Goal: Transaction & Acquisition: Purchase product/service

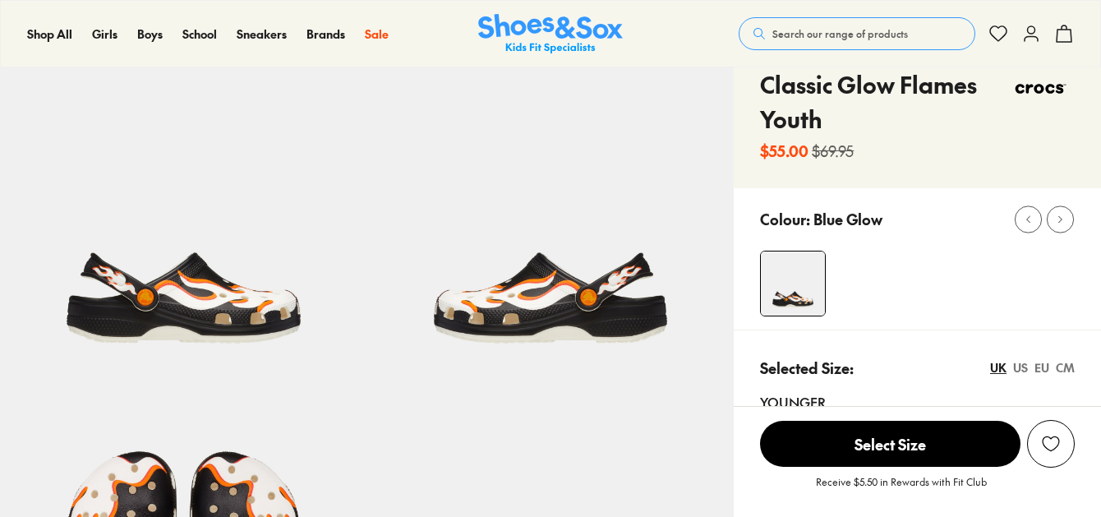
select select "*"
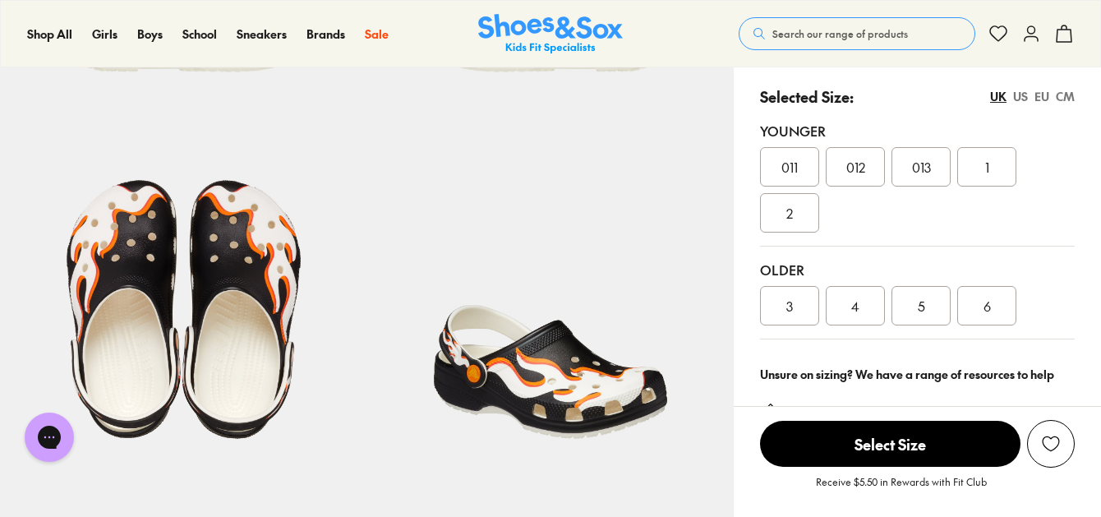
scroll to position [355, 0]
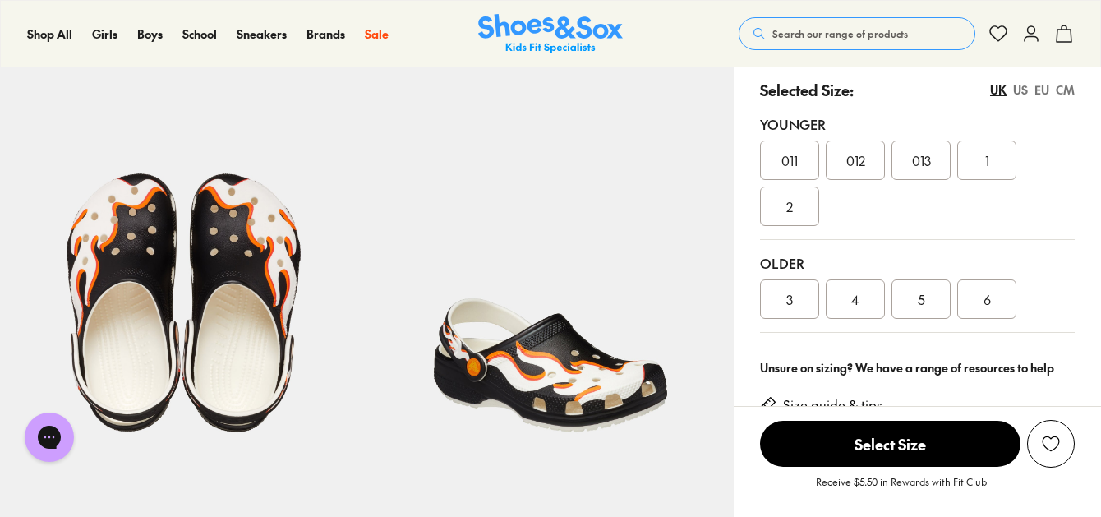
click at [793, 183] on div "011 012 013 1 2" at bounding box center [917, 182] width 315 height 85
click at [795, 197] on div "2" at bounding box center [789, 205] width 59 height 39
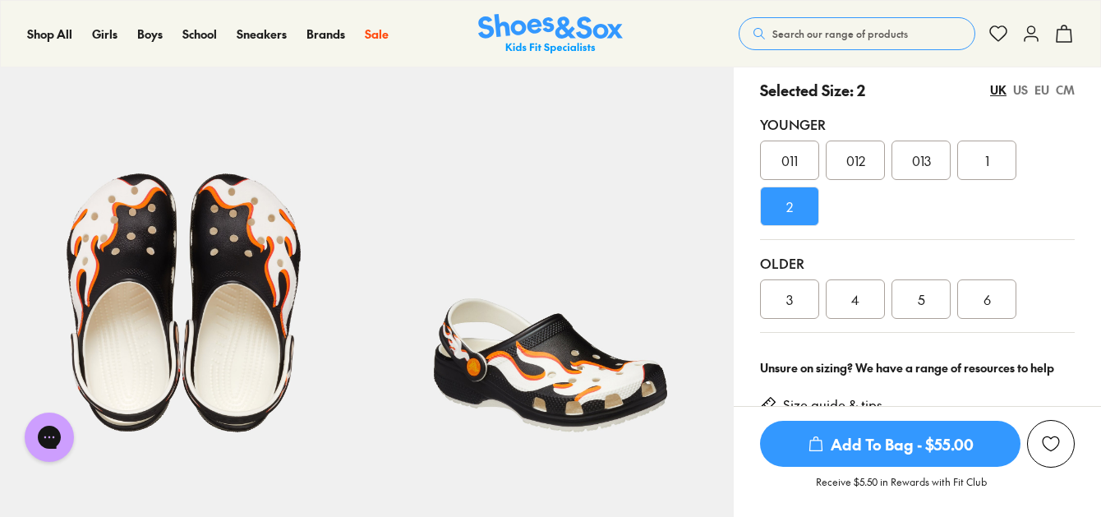
click at [1014, 90] on div "US" at bounding box center [1020, 89] width 15 height 17
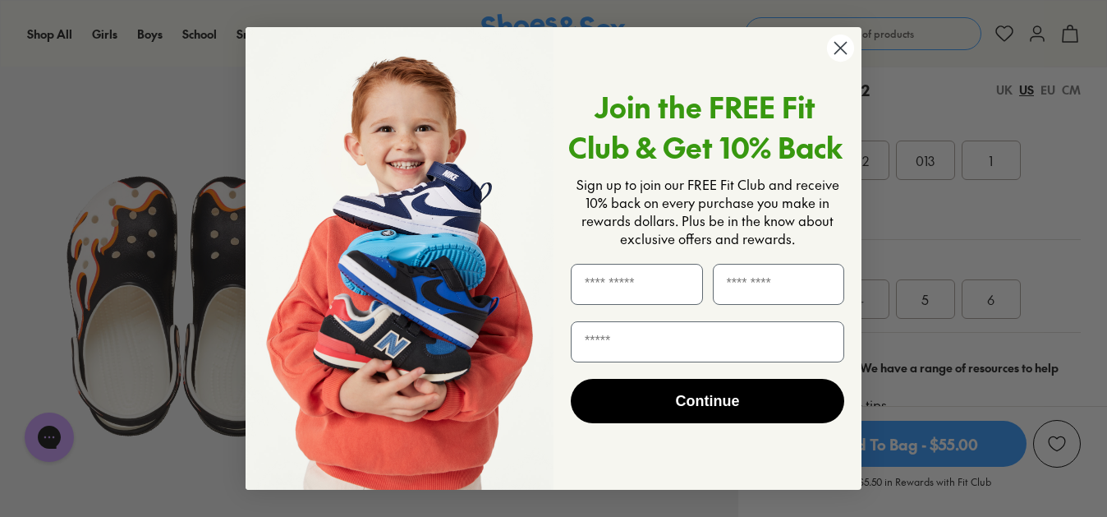
click at [839, 52] on circle "Close dialog" at bounding box center [840, 47] width 27 height 27
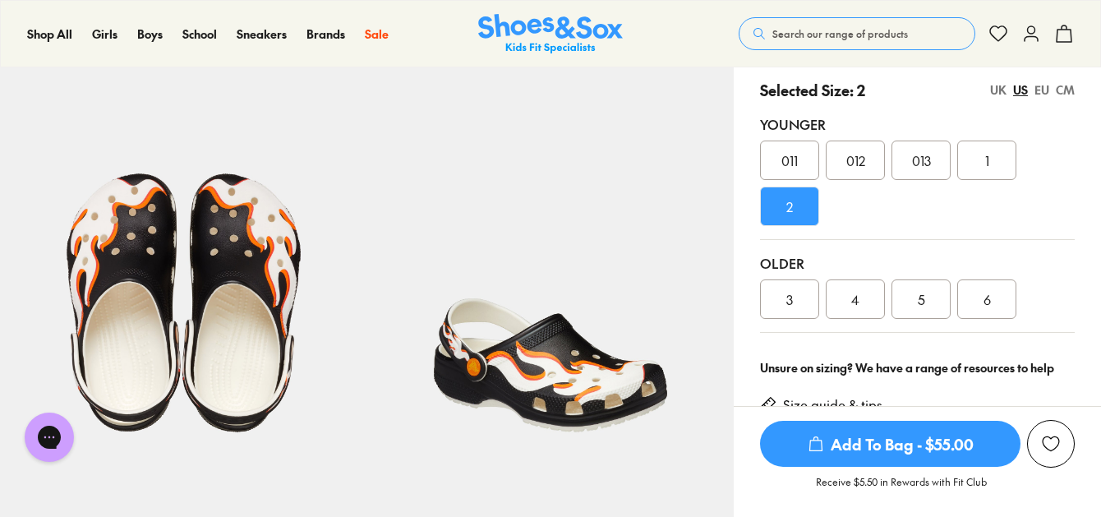
click at [1041, 88] on div "EU" at bounding box center [1041, 89] width 15 height 17
click at [1064, 89] on div "CM" at bounding box center [1065, 89] width 19 height 17
click at [1041, 93] on div "EU" at bounding box center [1041, 89] width 15 height 17
click at [1013, 93] on div "US" at bounding box center [1020, 89] width 15 height 17
click at [995, 85] on div "UK" at bounding box center [998, 89] width 16 height 17
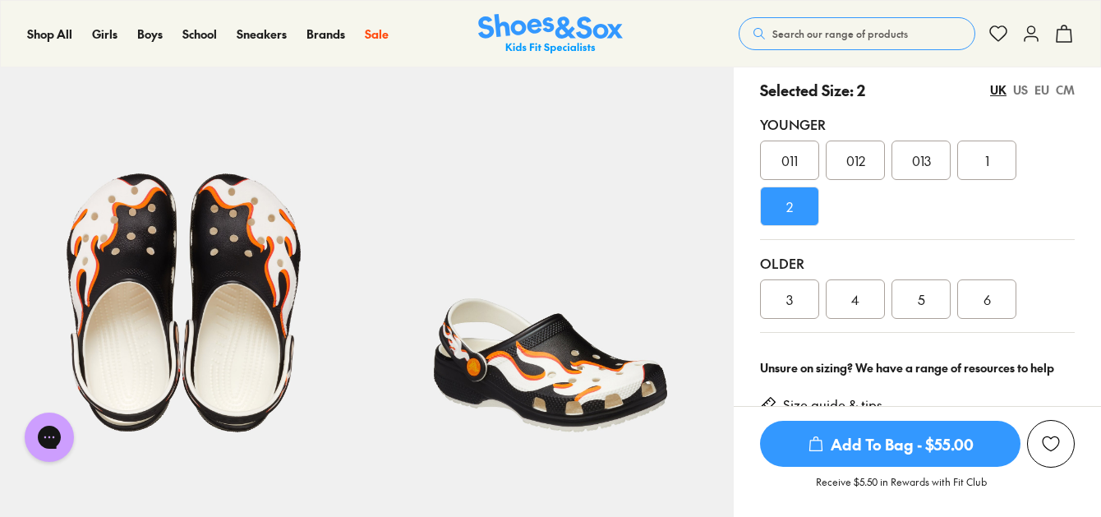
click at [1028, 86] on div "UK US EU CM" at bounding box center [1032, 89] width 85 height 17
click at [1017, 92] on div "US" at bounding box center [1020, 89] width 15 height 17
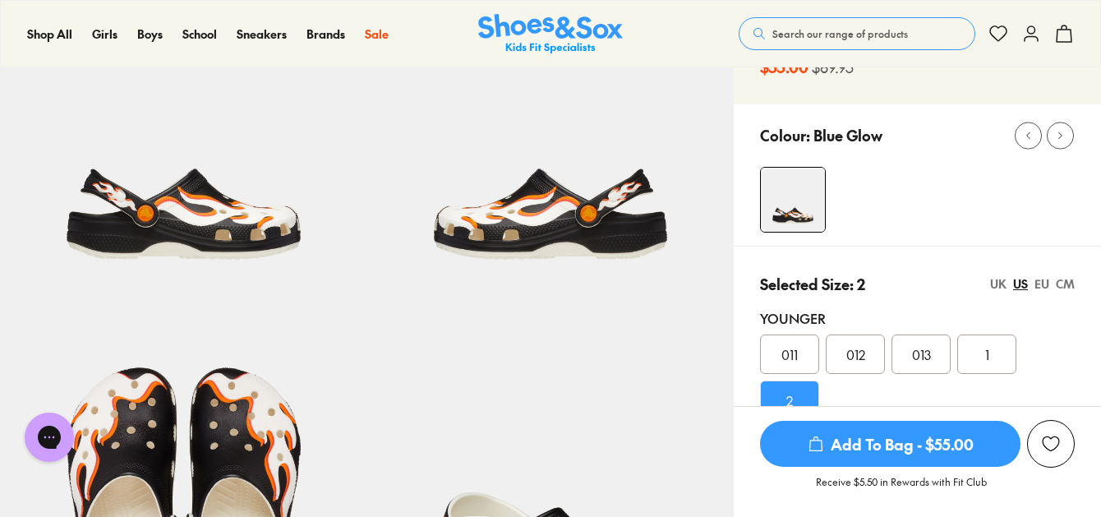
scroll to position [0, 0]
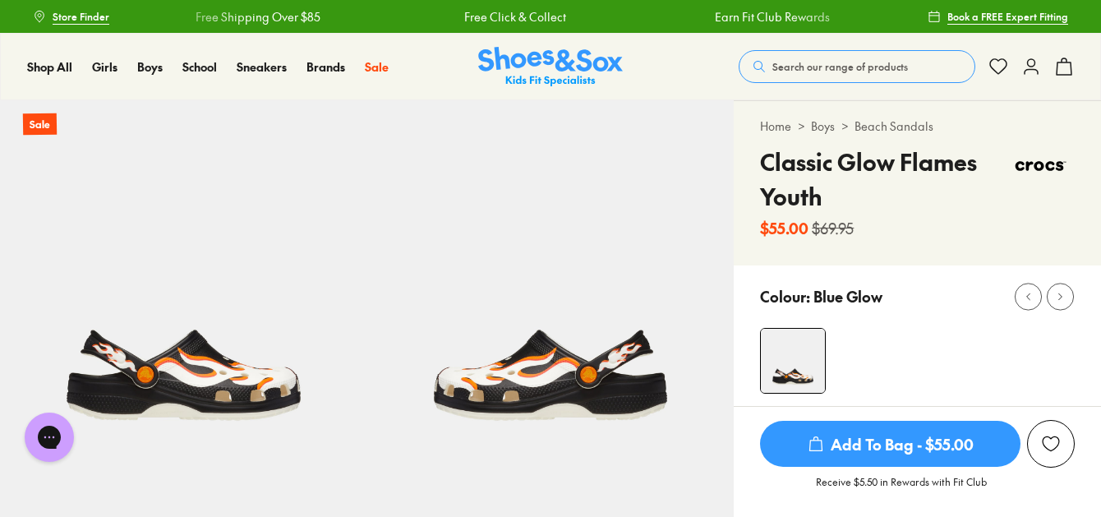
click at [766, 166] on h4 "Classic Glow Flames Youth" at bounding box center [883, 179] width 246 height 69
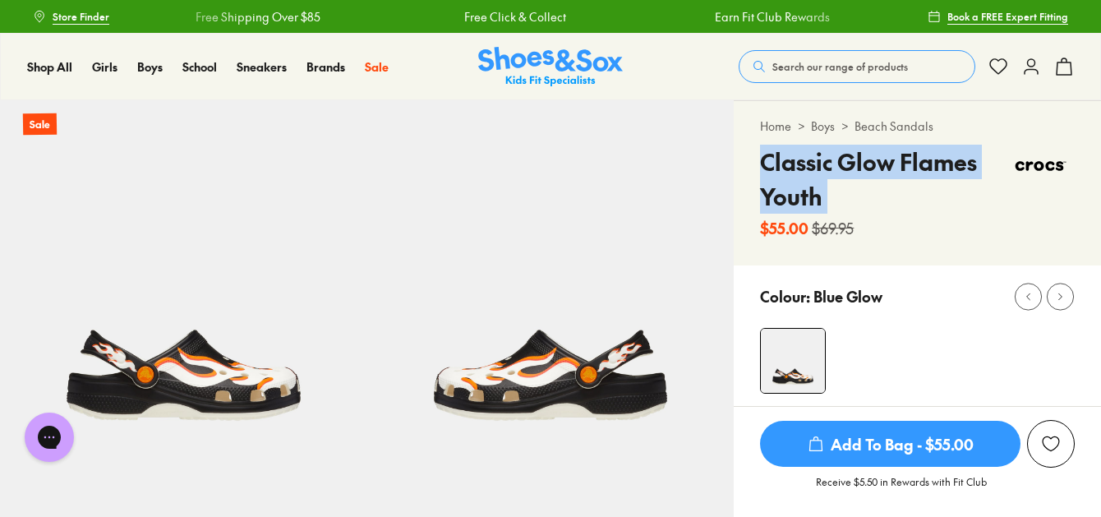
drag, startPoint x: 766, startPoint y: 166, endPoint x: 823, endPoint y: 204, distance: 68.8
click at [823, 204] on h4 "Classic Glow Flames Youth" at bounding box center [883, 179] width 246 height 69
copy div "Classic Glow Flames Youth"
